Goal: Task Accomplishment & Management: Use online tool/utility

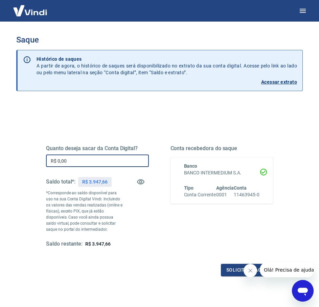
click at [82, 157] on input "R$ 0,00" at bounding box center [97, 161] width 103 height 12
type input "R$ 3.947,66"
click at [226, 268] on button "Solicitar saque" at bounding box center [247, 270] width 52 height 12
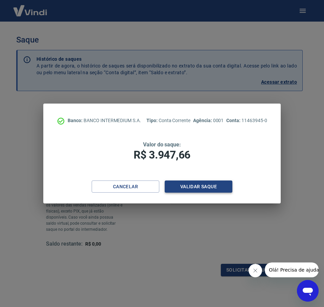
click at [212, 183] on button "Validar saque" at bounding box center [199, 187] width 68 height 12
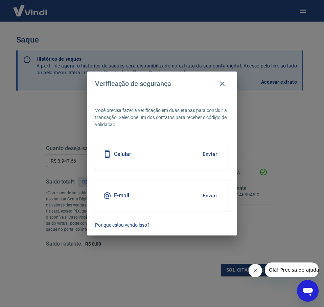
click at [211, 153] on button "Enviar" at bounding box center [210, 154] width 22 height 14
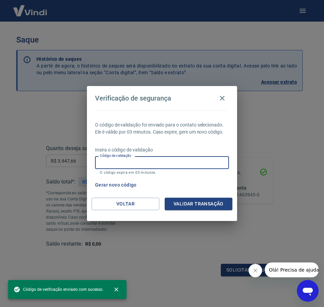
click at [177, 161] on input "Código de validação" at bounding box center [162, 162] width 134 height 12
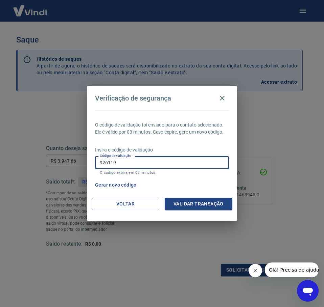
type input "926119"
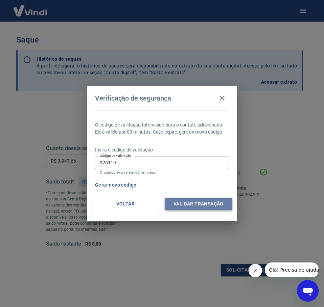
click at [199, 208] on button "Validar transação" at bounding box center [199, 204] width 68 height 12
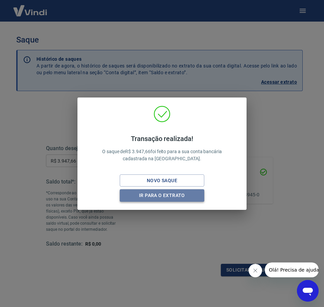
click at [180, 194] on button "Ir para o extrato" at bounding box center [162, 196] width 84 height 12
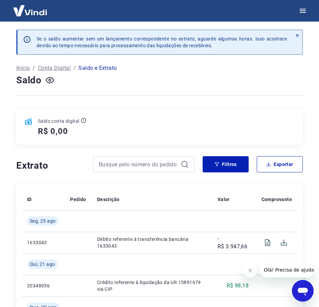
click at [33, 11] on img at bounding box center [30, 10] width 44 height 21
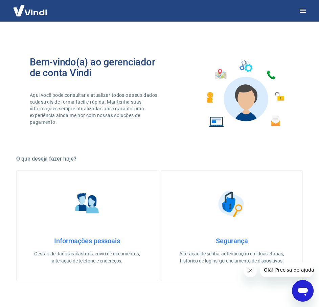
click at [17, 14] on img at bounding box center [30, 10] width 44 height 21
click at [135, 39] on div "Bem-vindo(a) ao gerenciador de conta Vindi Aqui você pode consultar e atualizar…" at bounding box center [159, 271] width 286 height 473
